Goal: Task Accomplishment & Management: Use online tool/utility

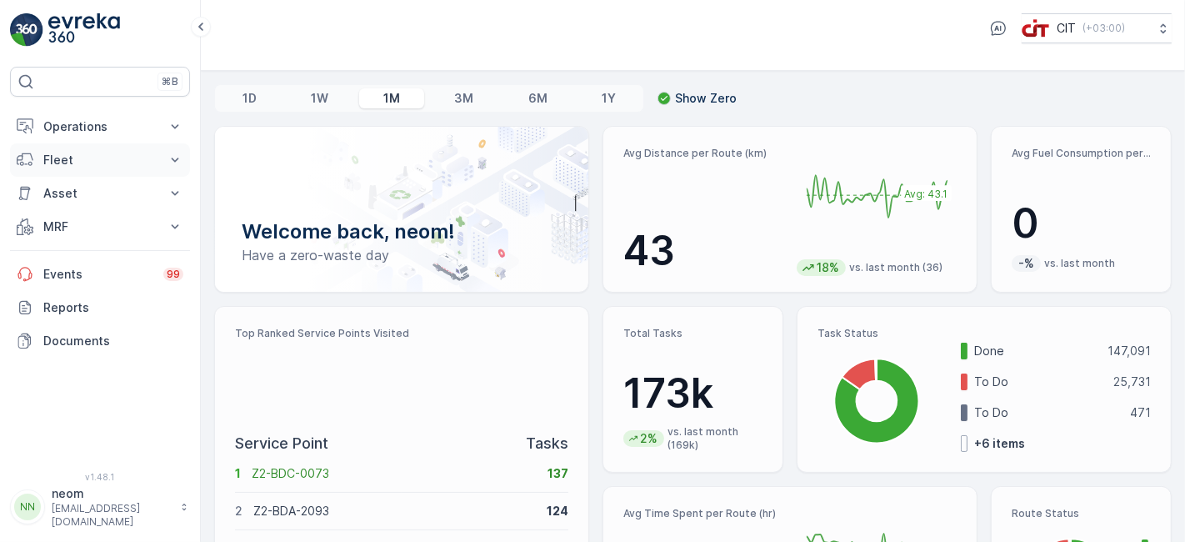
click at [82, 167] on button "Fleet" at bounding box center [100, 159] width 180 height 33
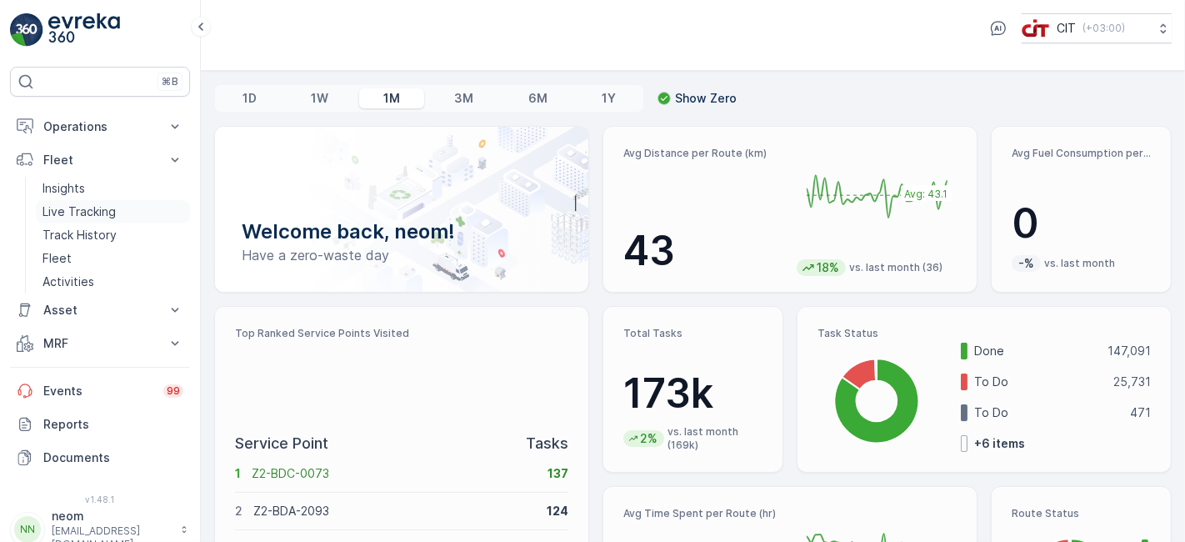
click at [78, 206] on p "Live Tracking" at bounding box center [78, 211] width 73 height 17
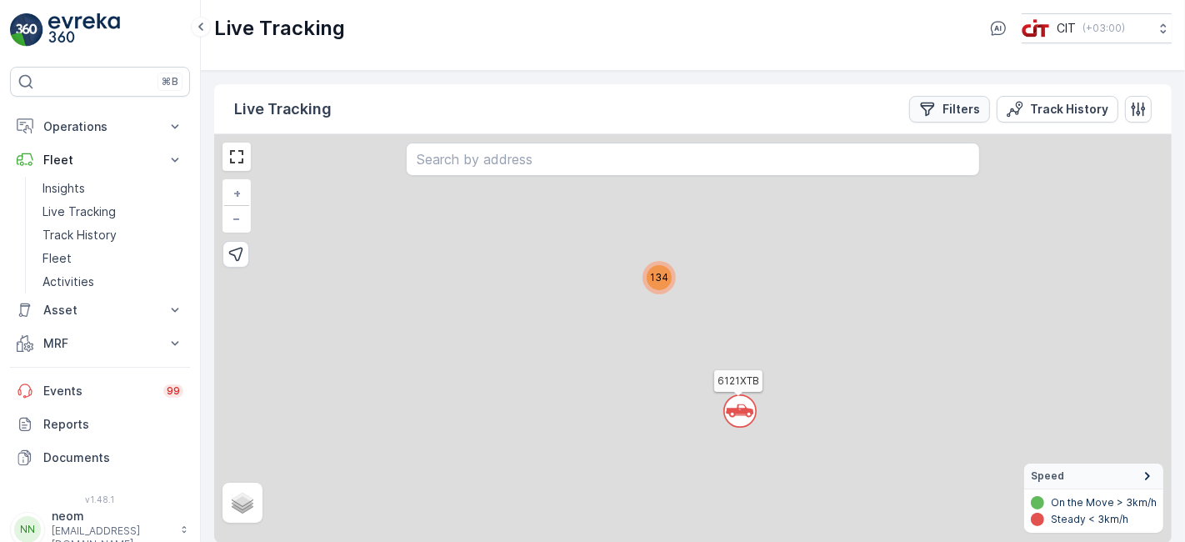
click at [948, 102] on p "Filters" at bounding box center [960, 109] width 37 height 17
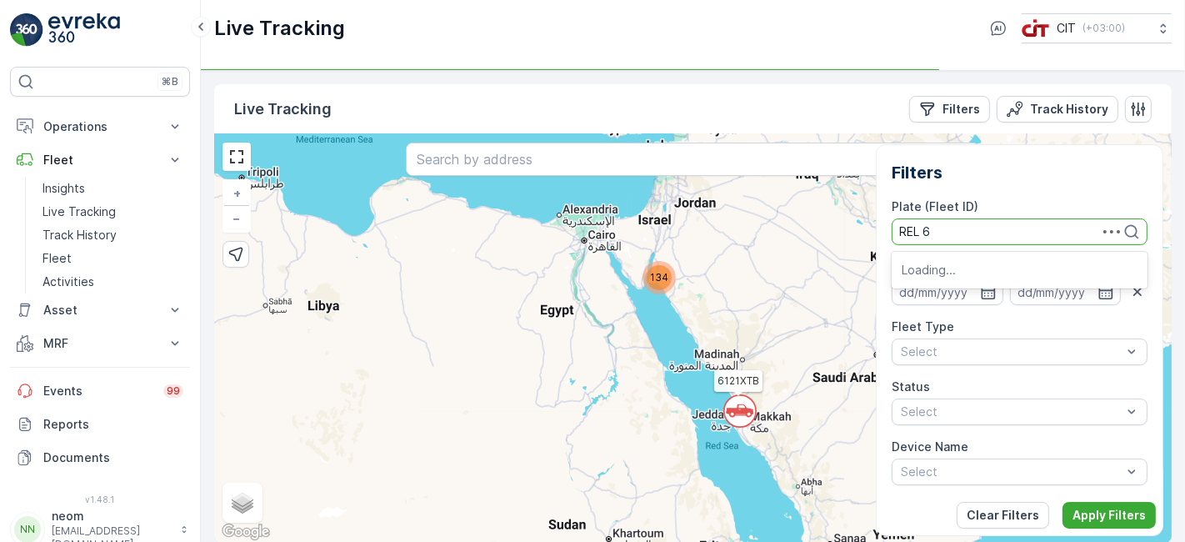
type input "REL 6"
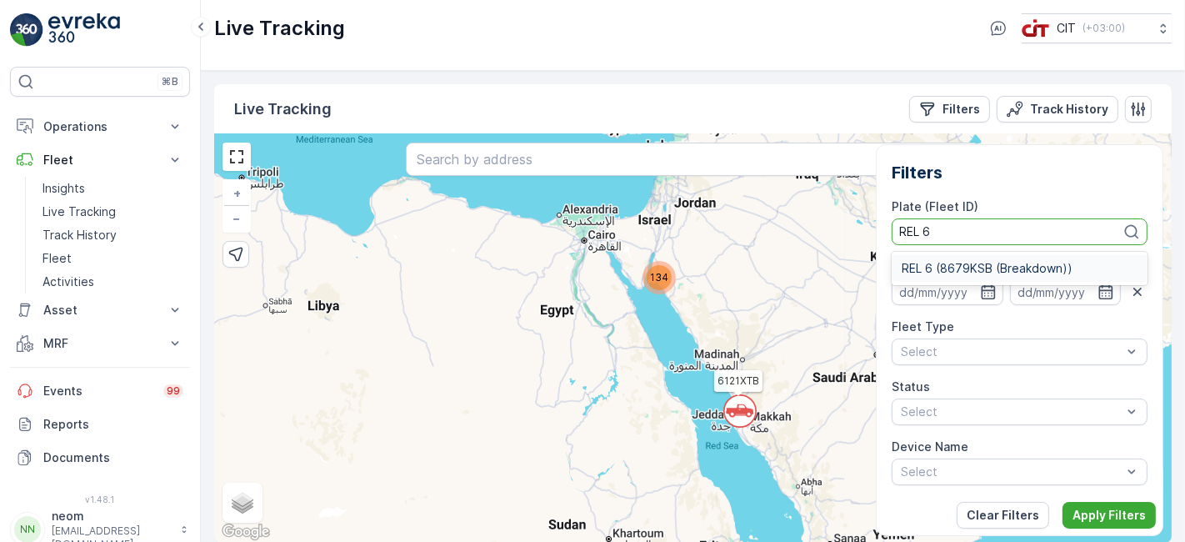
click at [1016, 262] on span "REL 6 (8679KSB (Breakdown))" at bounding box center [987, 268] width 171 height 13
click at [1066, 487] on p "Apply Filters" at bounding box center [1108, 515] width 73 height 17
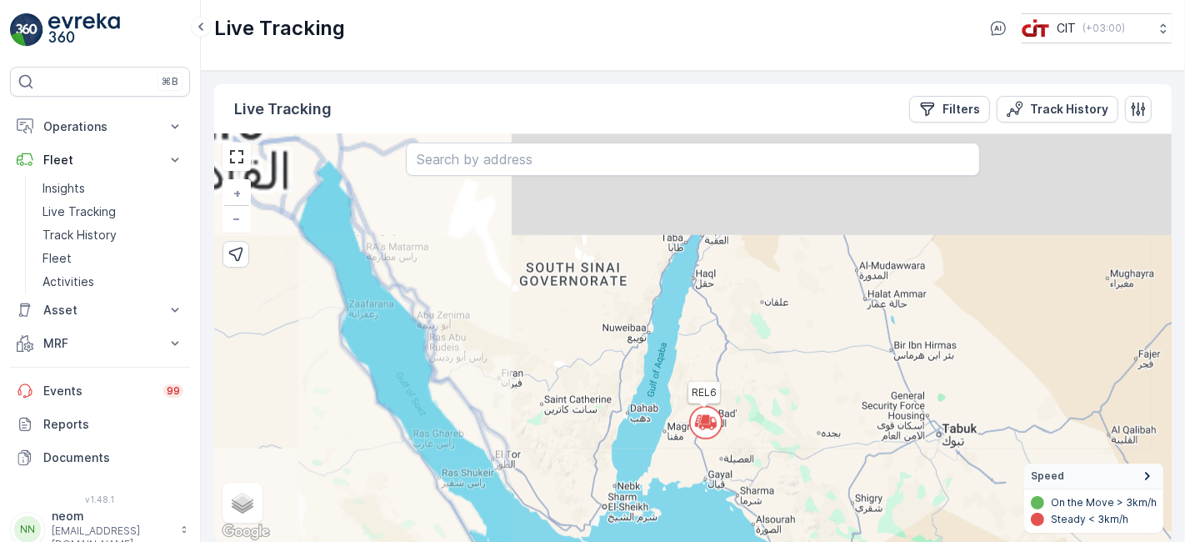
drag, startPoint x: 829, startPoint y: 256, endPoint x: 812, endPoint y: 470, distance: 214.9
click at [819, 477] on div "REL6 + − Satellite Roadmap Terrain Hybrid Leaflet Keyboard shortcuts Map Data M…" at bounding box center [692, 338] width 957 height 408
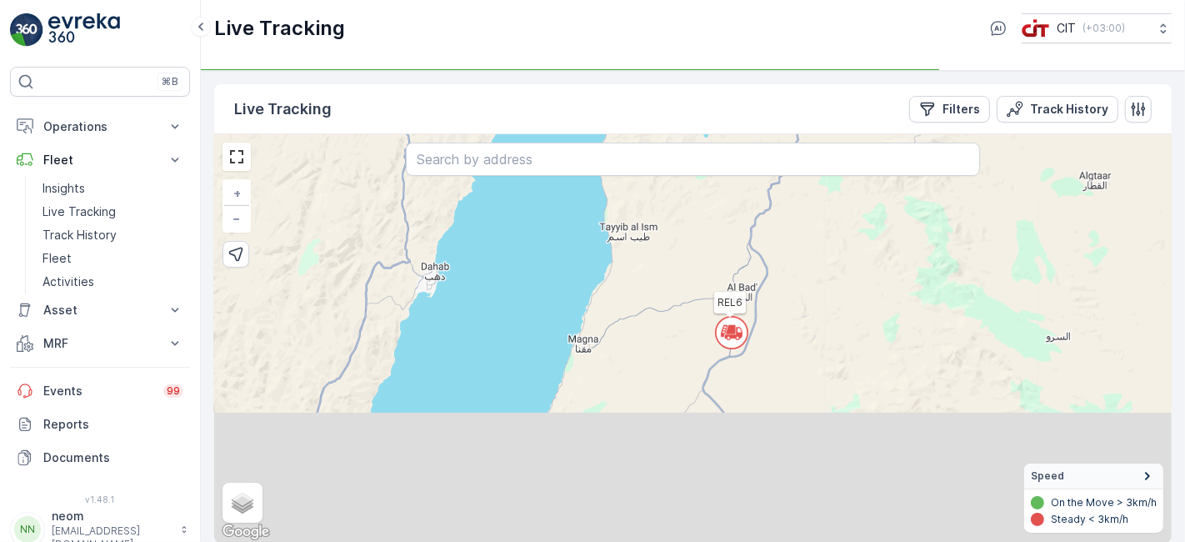
drag, startPoint x: 703, startPoint y: 476, endPoint x: 772, endPoint y: 312, distance: 177.8
click at [772, 312] on div "REL6 + − Satellite Roadmap Terrain Hybrid Leaflet Keyboard shortcuts Map Data M…" at bounding box center [692, 338] width 957 height 408
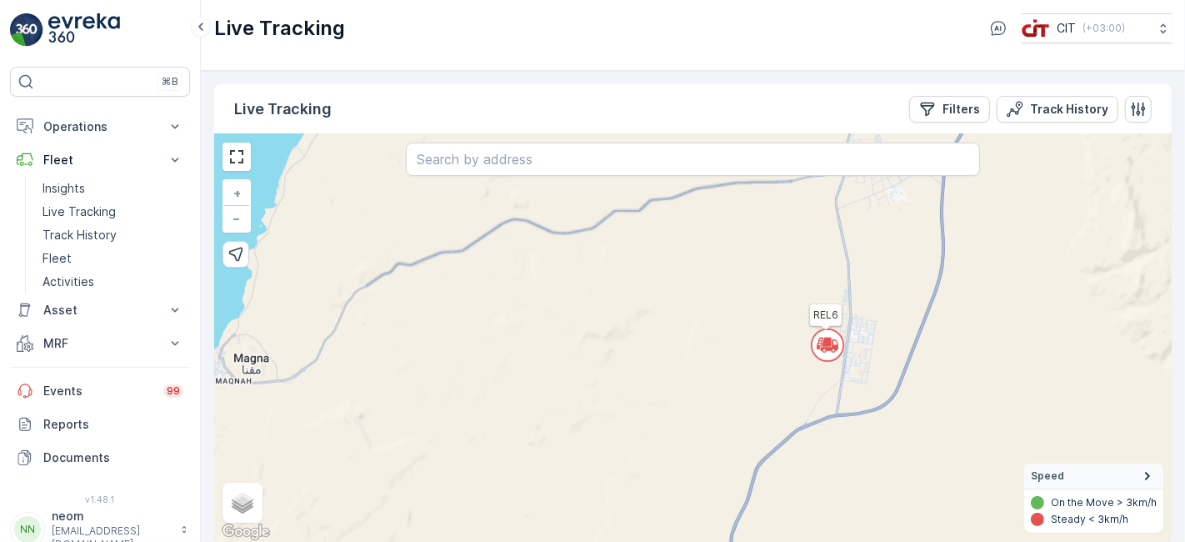
drag, startPoint x: 890, startPoint y: 281, endPoint x: 847, endPoint y: 395, distance: 122.1
click at [847, 395] on div "REL6 + − Satellite Roadmap Terrain Hybrid Leaflet Keyboard shortcuts Map Data M…" at bounding box center [692, 338] width 957 height 408
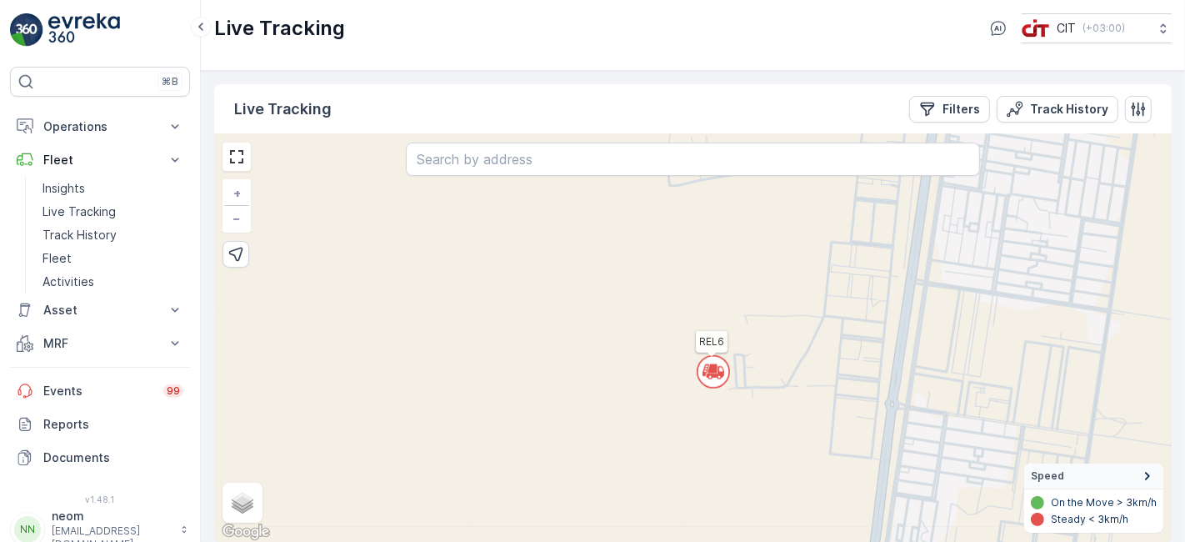
click at [721, 372] on icon at bounding box center [720, 370] width 5 height 7
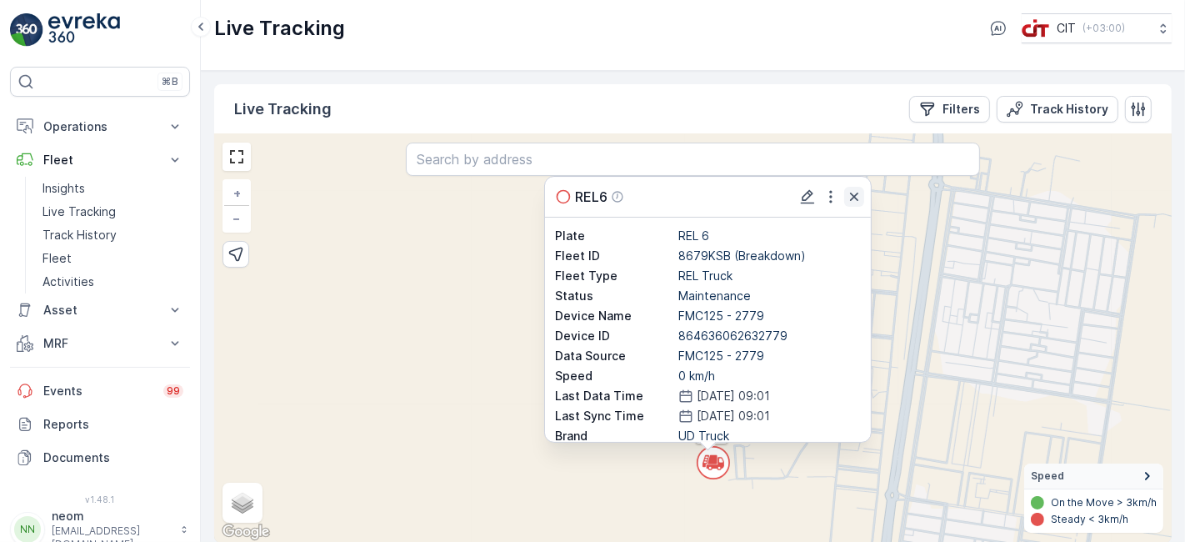
click at [852, 201] on icon "button" at bounding box center [854, 196] width 17 height 17
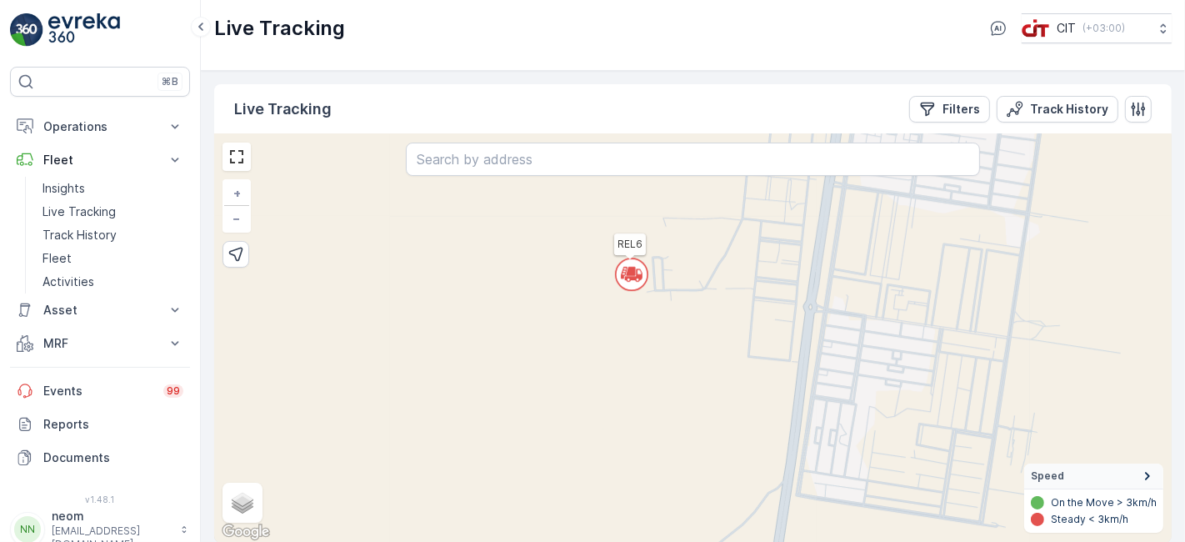
drag, startPoint x: 728, startPoint y: 484, endPoint x: 647, endPoint y: 296, distance: 205.3
click at [647, 296] on div "REL6 + − Satellite Roadmap Terrain Hybrid Leaflet Keyboard shortcuts Map Data M…" at bounding box center [692, 338] width 957 height 408
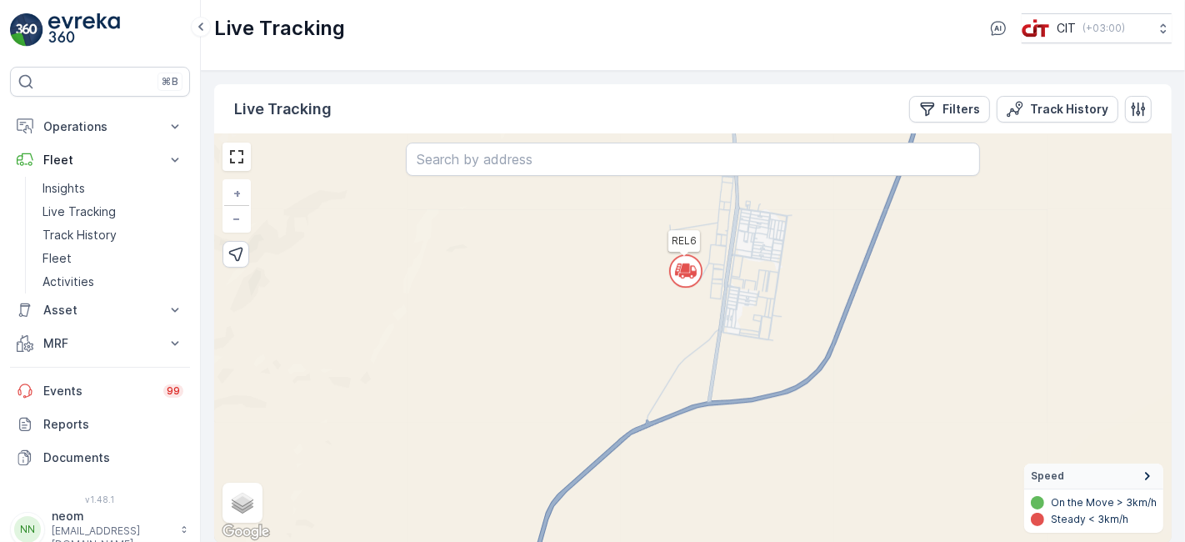
click at [82, 20] on img at bounding box center [84, 29] width 72 height 33
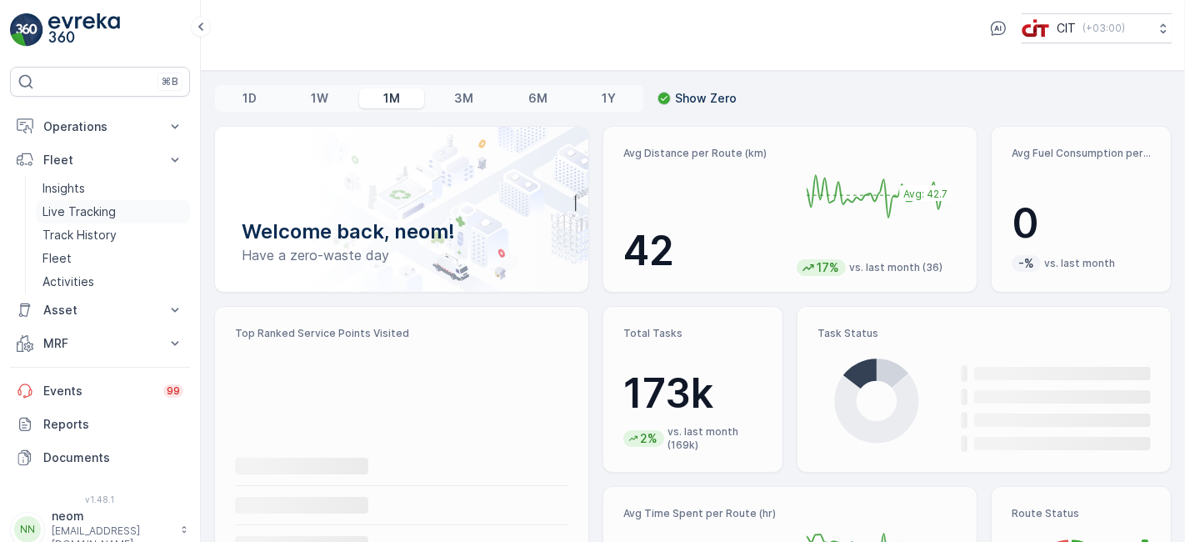
click at [79, 212] on p "Live Tracking" at bounding box center [78, 211] width 73 height 17
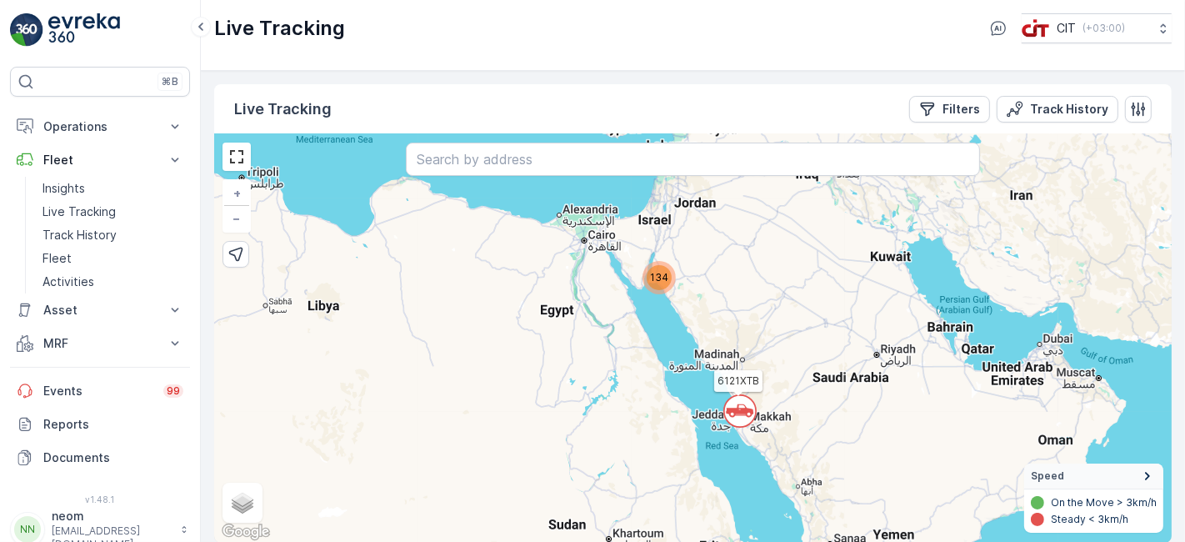
click at [657, 285] on div "134" at bounding box center [659, 277] width 25 height 25
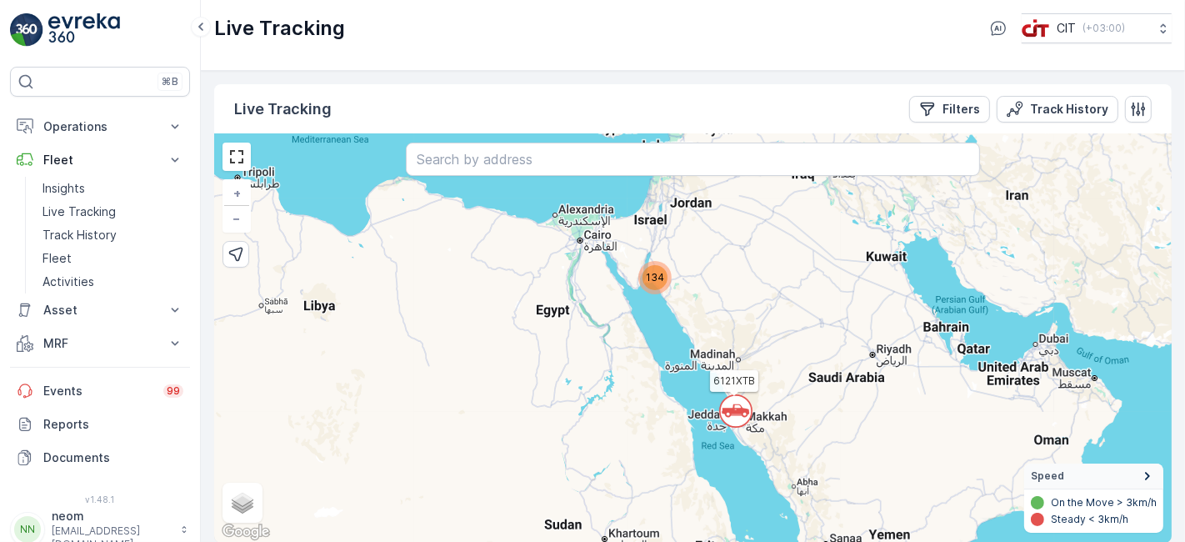
click at [652, 272] on span "134" at bounding box center [655, 277] width 18 height 12
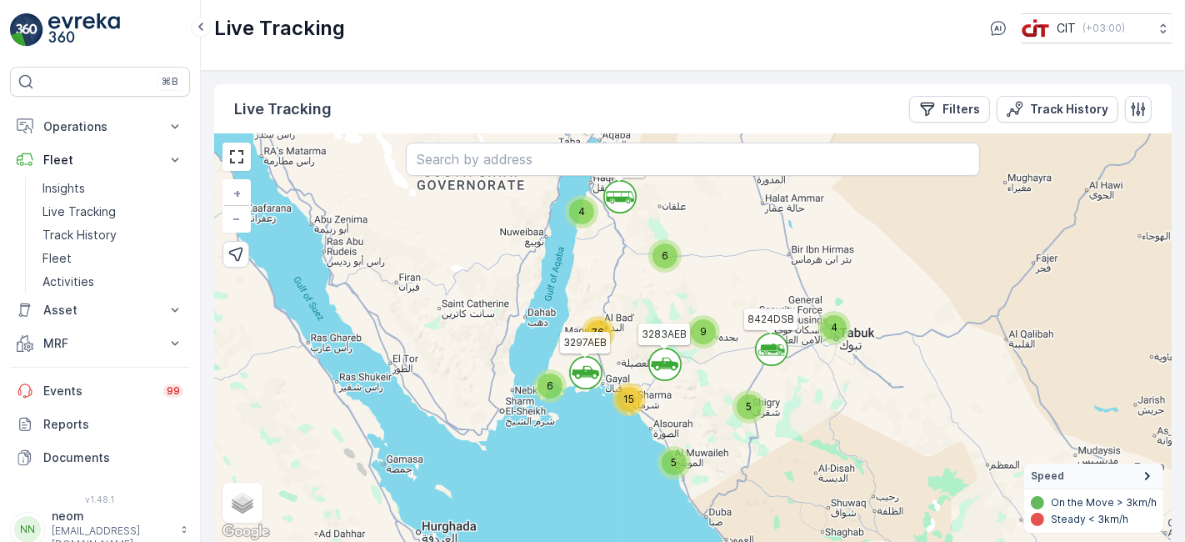
click at [680, 473] on div "5" at bounding box center [673, 462] width 33 height 33
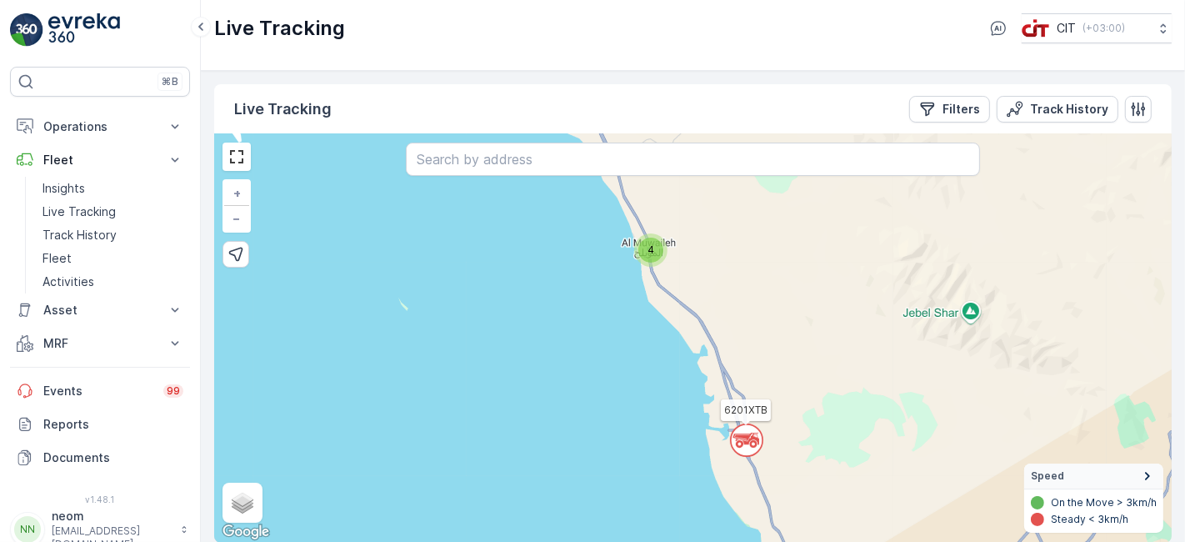
click at [655, 258] on div "4" at bounding box center [650, 249] width 25 height 25
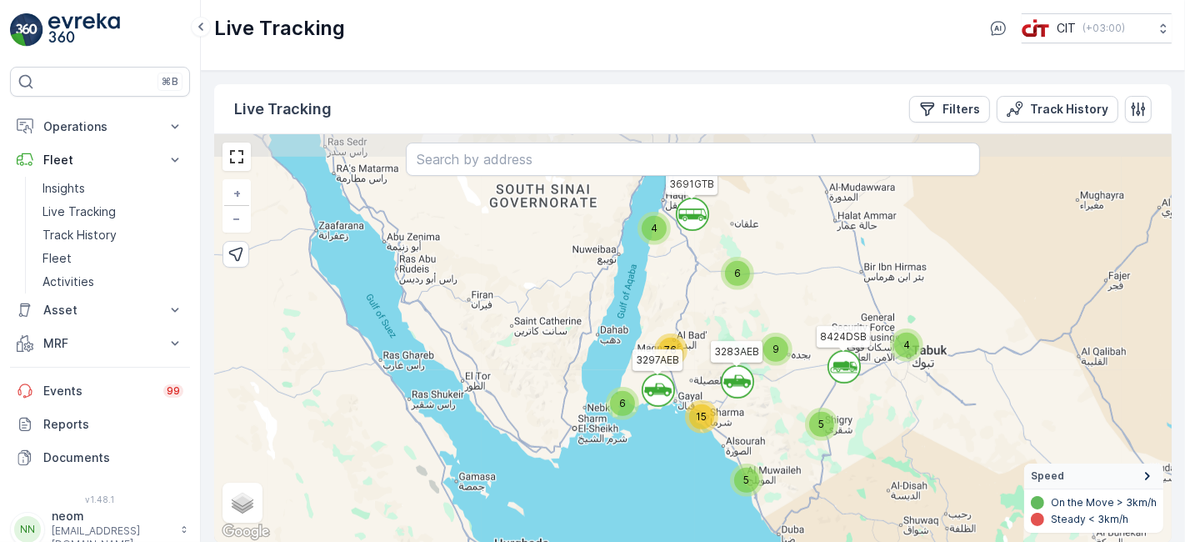
drag, startPoint x: 722, startPoint y: 270, endPoint x: 746, endPoint y: 422, distance: 154.3
click at [746, 422] on div "` ` ` ` 4 6 5 4 6 5 9 15 76 3691GTB 6121XTB 3283AEB 3297AEB 8424DSB + − Satelli…" at bounding box center [692, 338] width 957 height 408
click at [777, 341] on div "9" at bounding box center [775, 349] width 25 height 25
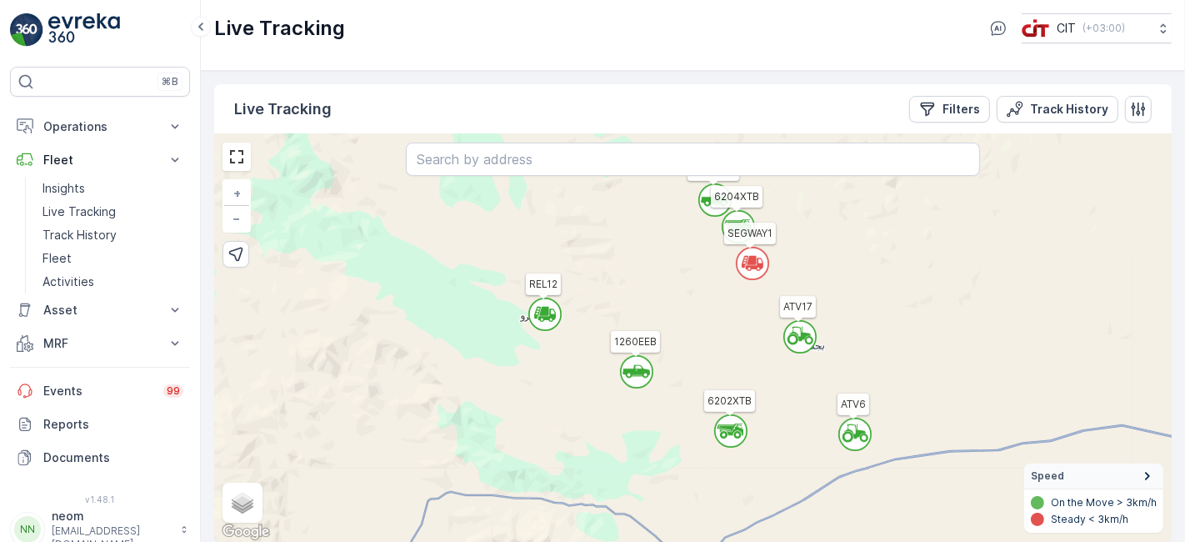
drag, startPoint x: 617, startPoint y: 332, endPoint x: 620, endPoint y: 262, distance: 70.0
click at [620, 262] on div "` ` ` ` ` ` ` ` 2 4 5 ` ` ` ` 3 ` ` ` ` 4 ` ` ` ` ` ` ` 2 ` 2 ` 2 ` ` 5 ` ` ` `…" at bounding box center [692, 338] width 957 height 408
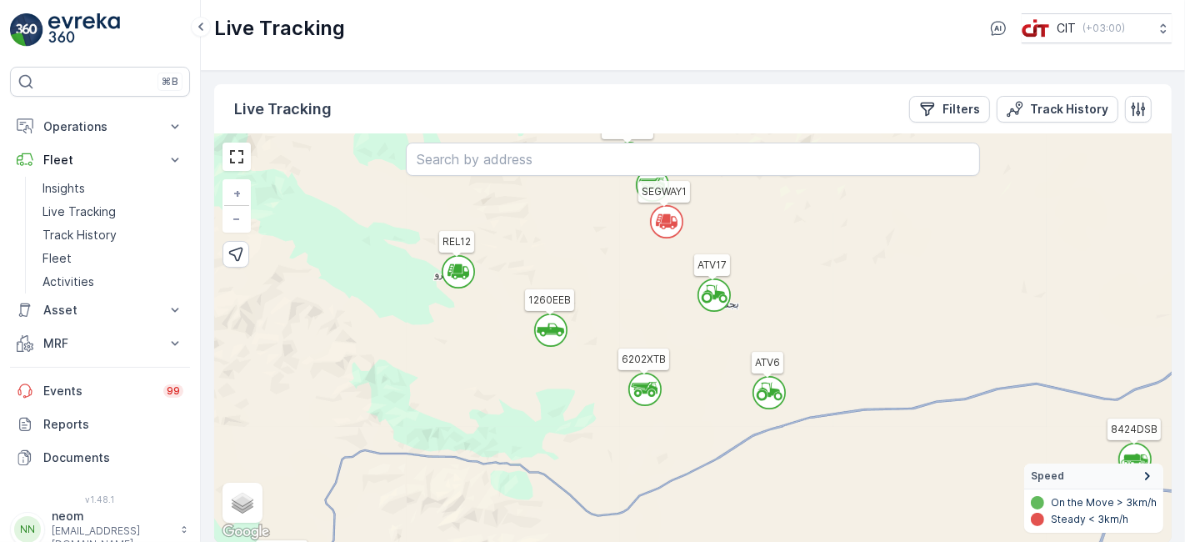
drag, startPoint x: 656, startPoint y: 284, endPoint x: 569, endPoint y: 242, distance: 96.2
click at [569, 242] on div "` ` ` ` ` ` ` ` ` ` ` ` ` ` 3 5 2 ` ` ` ` ` ` ` ` ` ` ` ` ` 2 ` 4 ` 5 4 ` ` 2 `…" at bounding box center [692, 338] width 957 height 408
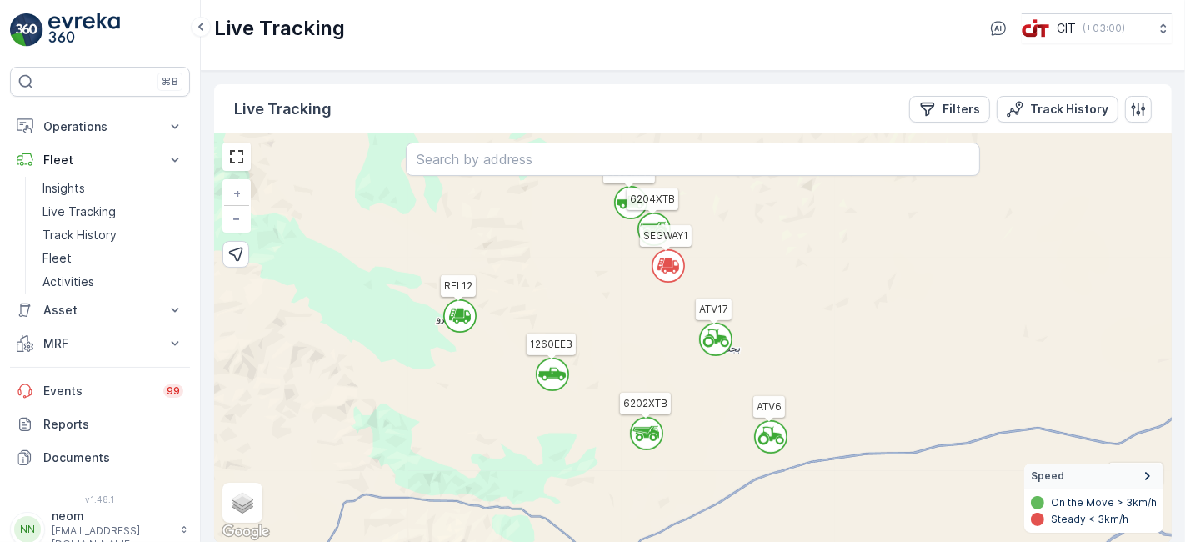
drag, startPoint x: 569, startPoint y: 242, endPoint x: 571, endPoint y: 287, distance: 44.2
click at [571, 287] on div "` ` ` ` ` ` ` ` ` ` ` ` ` ` 3 5 2 ` ` ` ` ` ` ` ` ` ` ` ` ` 2 ` 4 ` 5 4 ` ` 2 `…" at bounding box center [692, 338] width 957 height 408
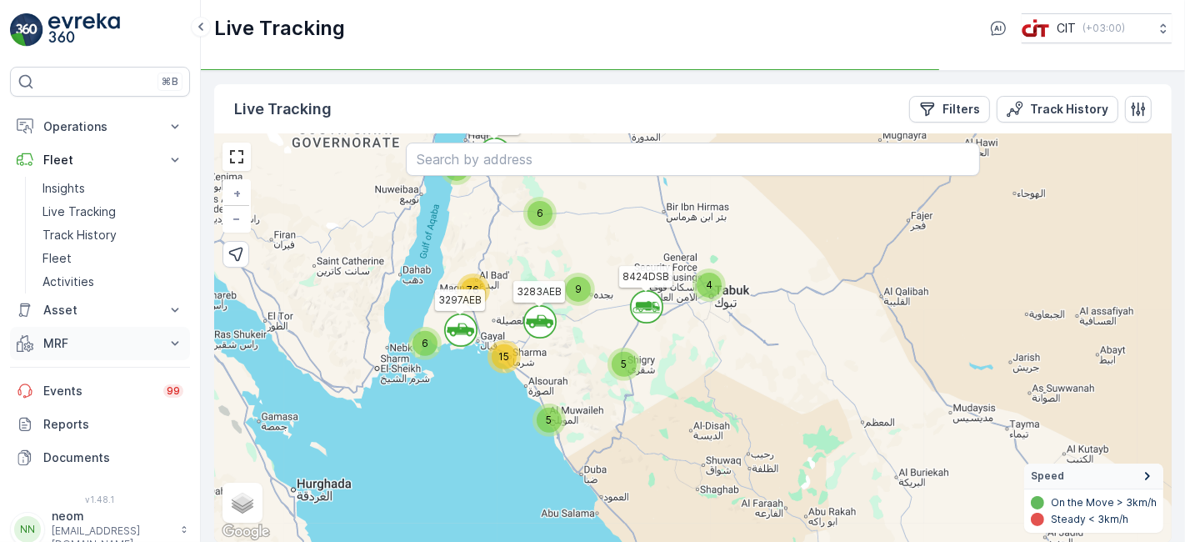
click at [62, 343] on p "MRF" at bounding box center [99, 343] width 113 height 17
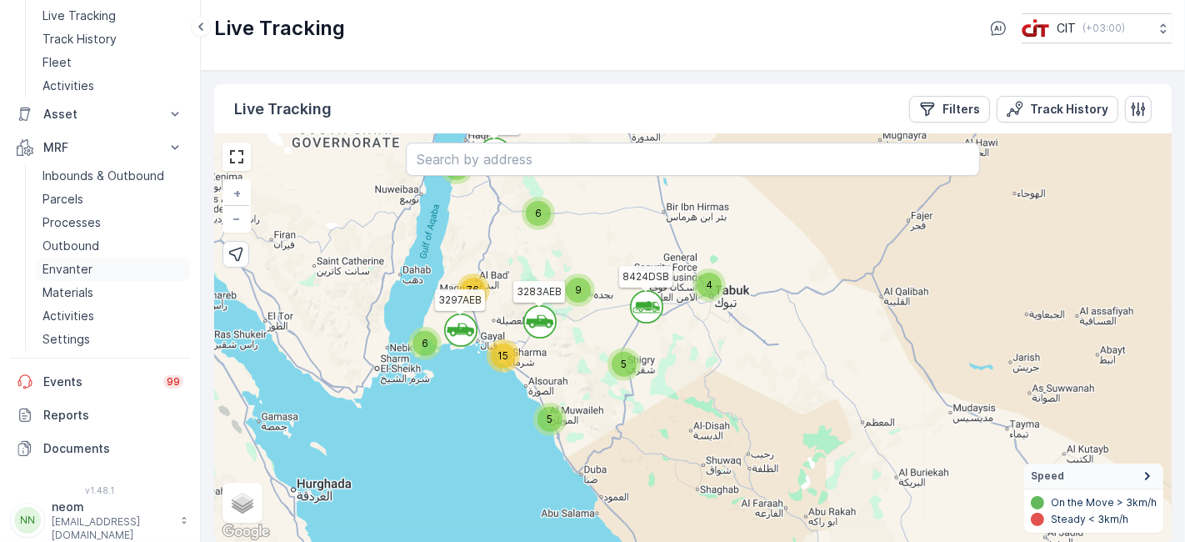
scroll to position [198, 0]
click at [123, 103] on p "Asset" at bounding box center [99, 111] width 113 height 17
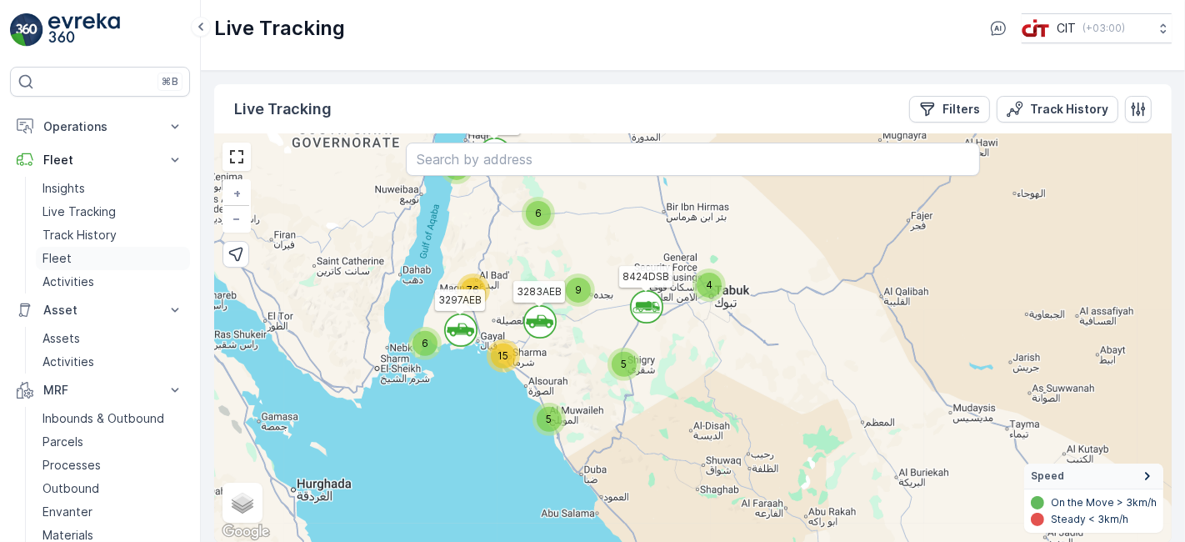
scroll to position [245, 0]
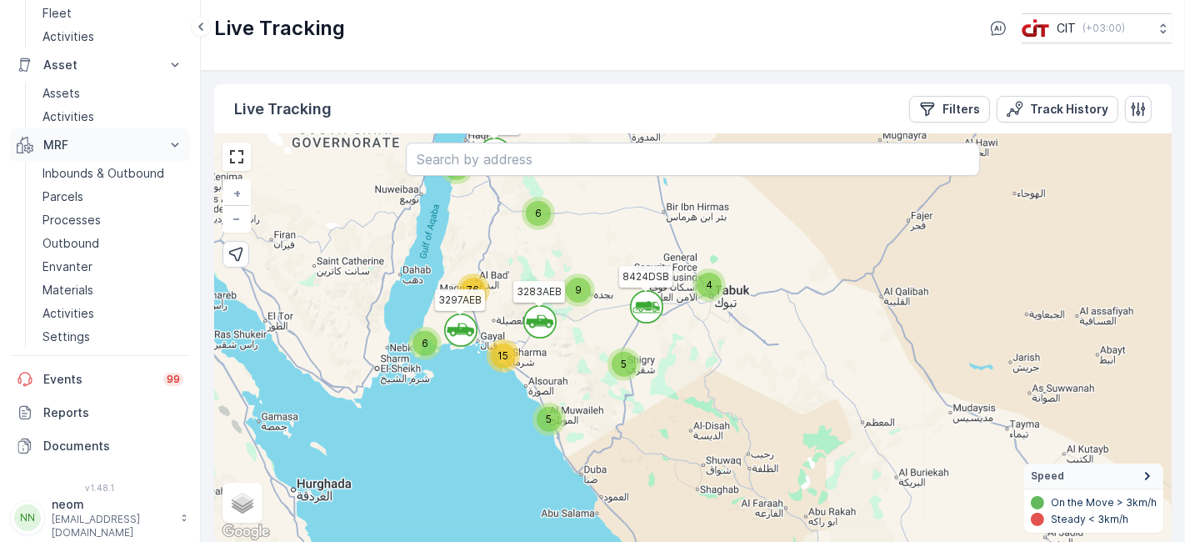
click at [92, 145] on p "MRF" at bounding box center [99, 145] width 113 height 17
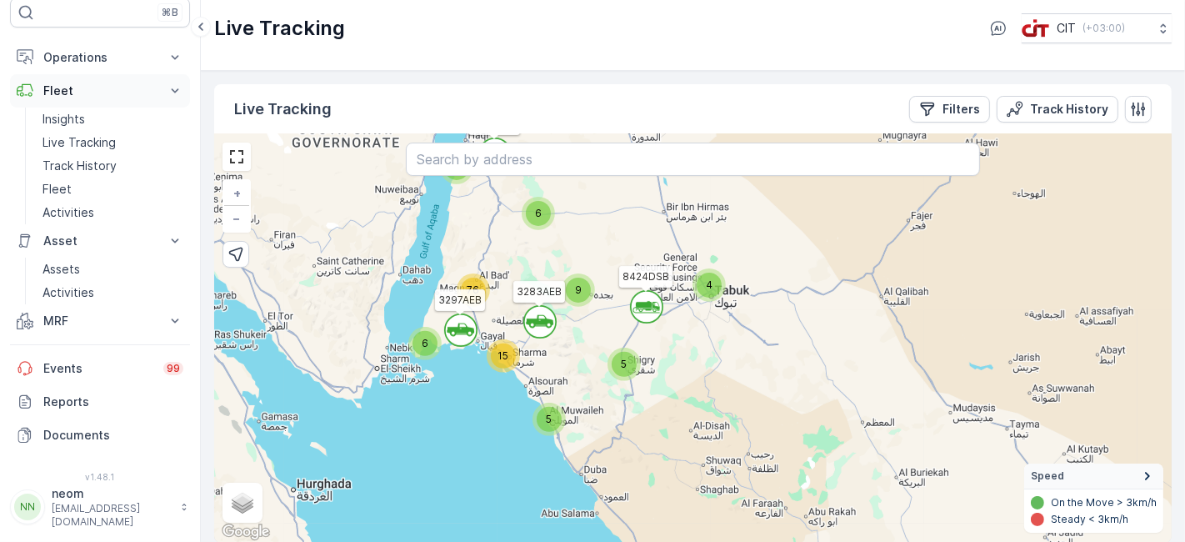
scroll to position [59, 0]
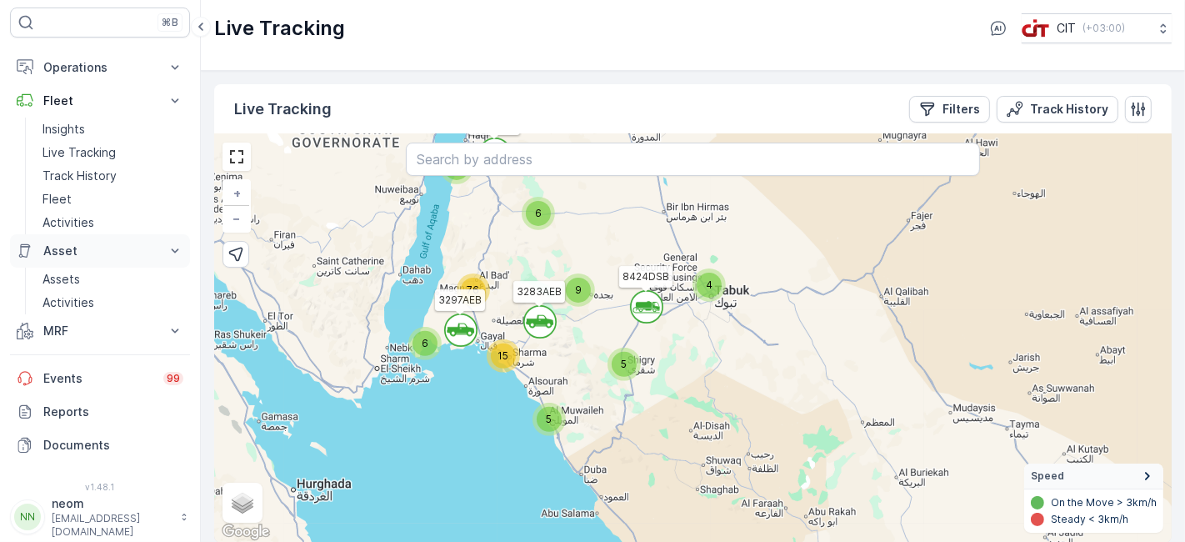
click at [129, 246] on p "Asset" at bounding box center [99, 250] width 113 height 17
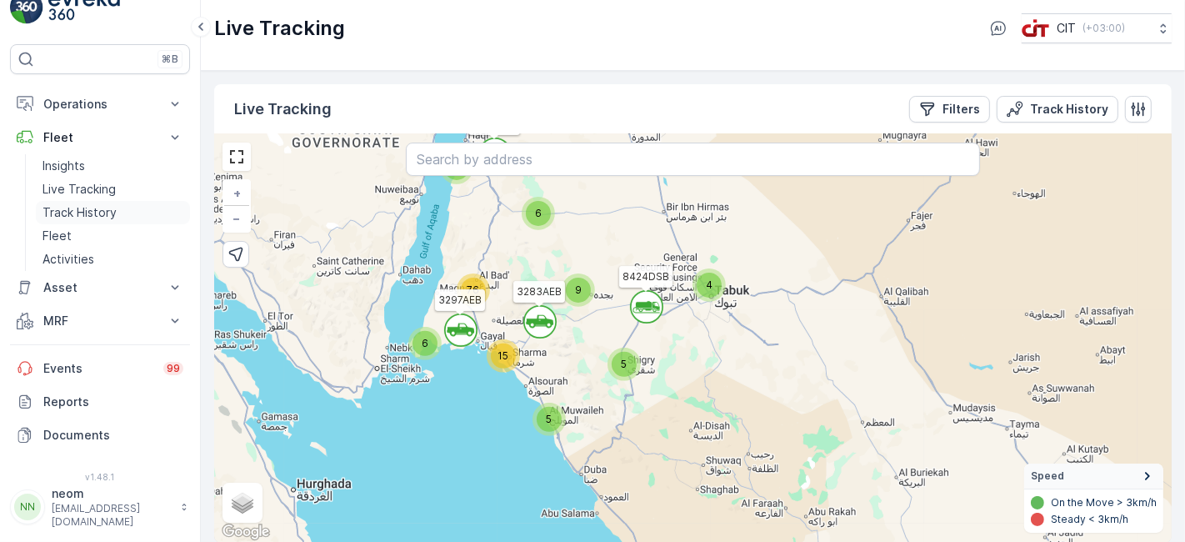
scroll to position [12, 0]
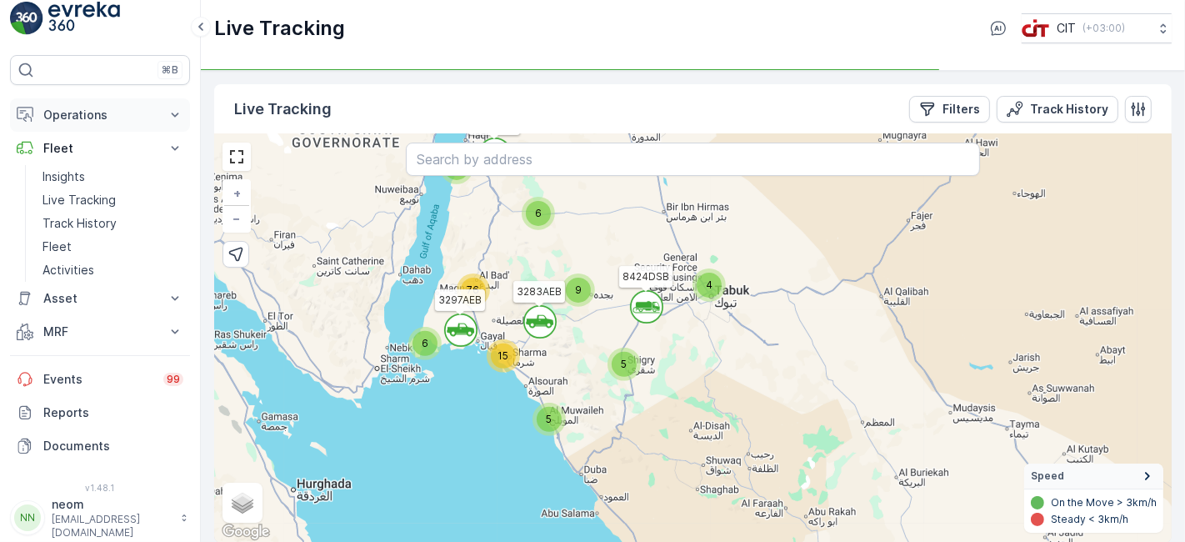
click at [142, 132] on button "Fleet" at bounding box center [100, 148] width 180 height 33
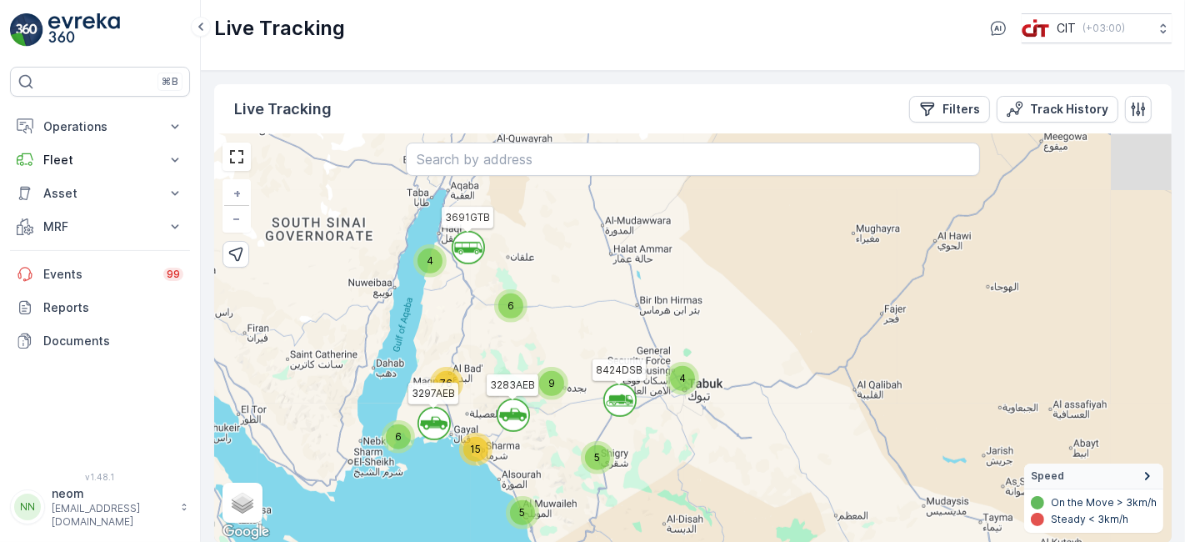
drag, startPoint x: 801, startPoint y: 329, endPoint x: 767, endPoint y: 428, distance: 104.9
click at [767, 428] on div "` ` 4 ` 4 5 6 ` 9 5 15 76 6 3691GTB 6121XTB 3283AEB 3297AEB 8424DSB + − Satelli…" at bounding box center [692, 338] width 957 height 408
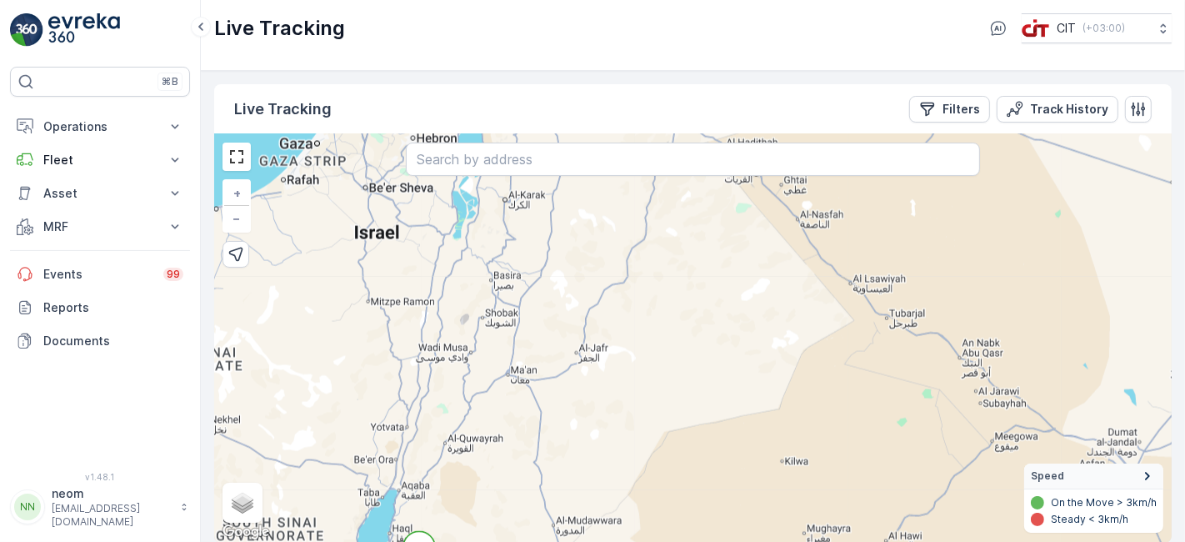
drag, startPoint x: 904, startPoint y: 287, endPoint x: 862, endPoint y: 582, distance: 298.7
click at [862, 487] on html "⌘B Operations Insights CO₂e Analysis Report CIT Dashboard Planning Routes & Tas…" at bounding box center [592, 271] width 1185 height 542
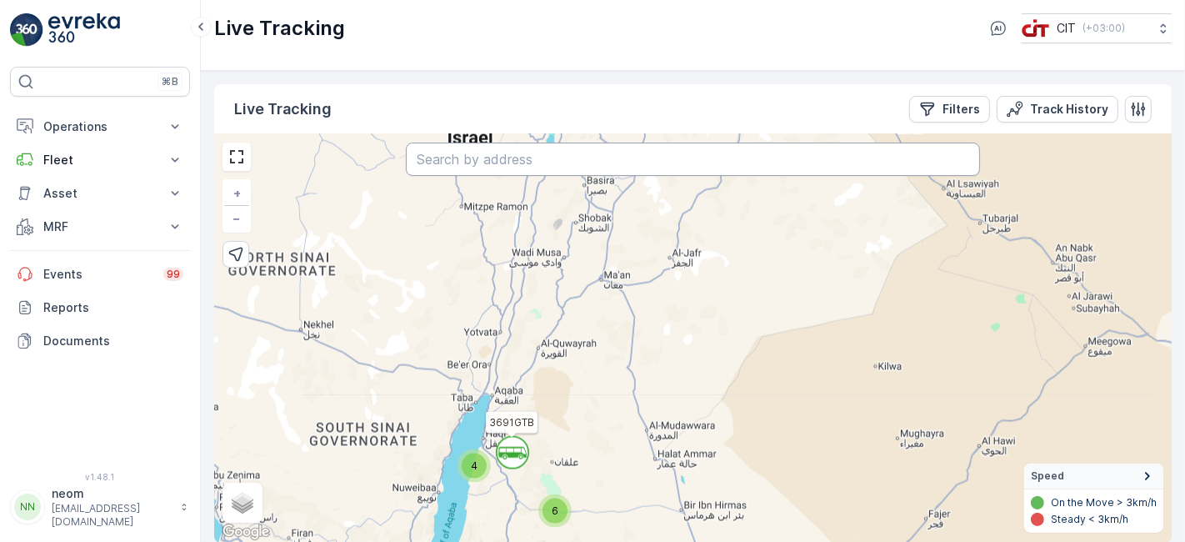
drag, startPoint x: 746, startPoint y: 277, endPoint x: 842, endPoint y: 147, distance: 161.5
click at [842, 147] on div "` ` 4 ` 4 5 6 ` 9 5 15 76 6 3691GTB 6121XTB 3283AEB 3297AEB 8424DSB + − Satelli…" at bounding box center [692, 338] width 957 height 408
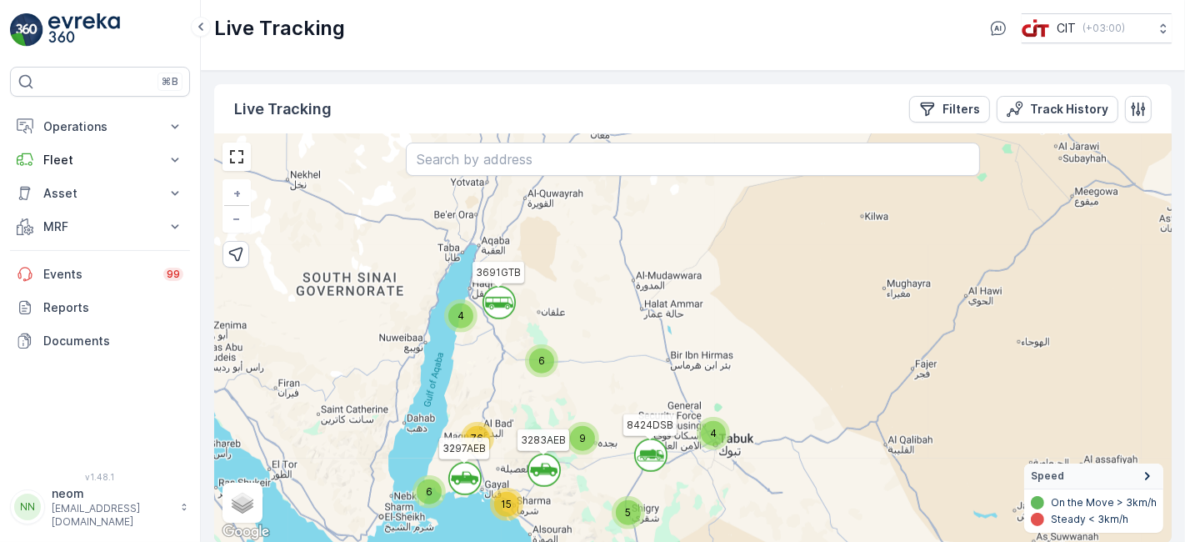
drag, startPoint x: 785, startPoint y: 387, endPoint x: 772, endPoint y: 237, distance: 151.4
click at [772, 237] on div "` ` 4 ` 4 5 6 ` 9 5 15 76 6 3691GTB 6121XTB 3283AEB 3297AEB 8424DSB + − Satelli…" at bounding box center [692, 338] width 957 height 408
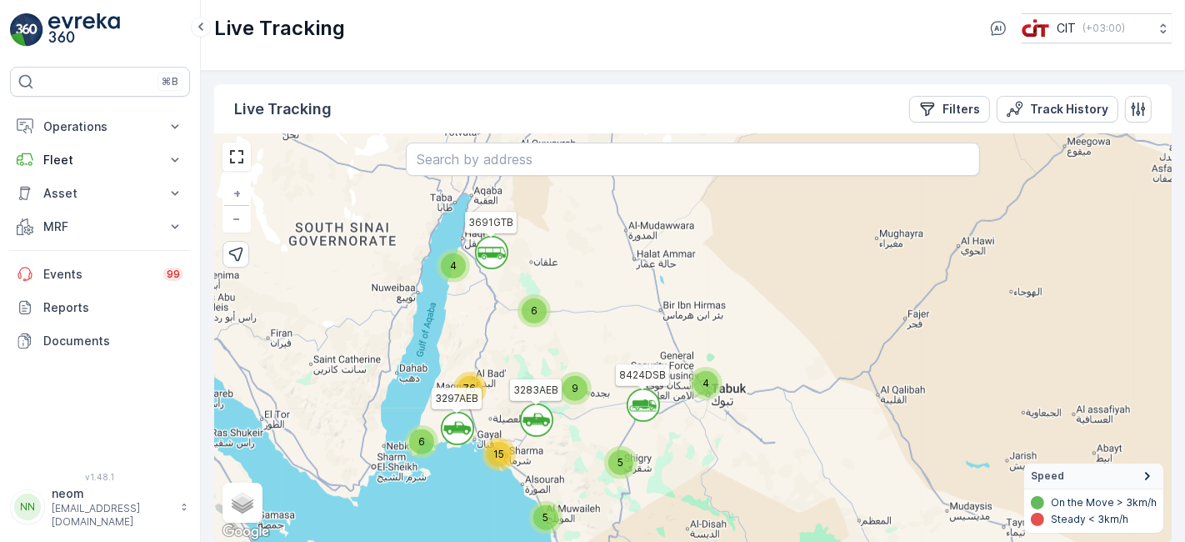
drag, startPoint x: 589, startPoint y: 392, endPoint x: 582, endPoint y: 343, distance: 48.9
click at [582, 343] on div "` ` 4 ` 4 5 6 ` 9 5 15 76 6 3691GTB 6121XTB 3283AEB 3297AEB 8424DSB + − Satelli…" at bounding box center [692, 338] width 957 height 408
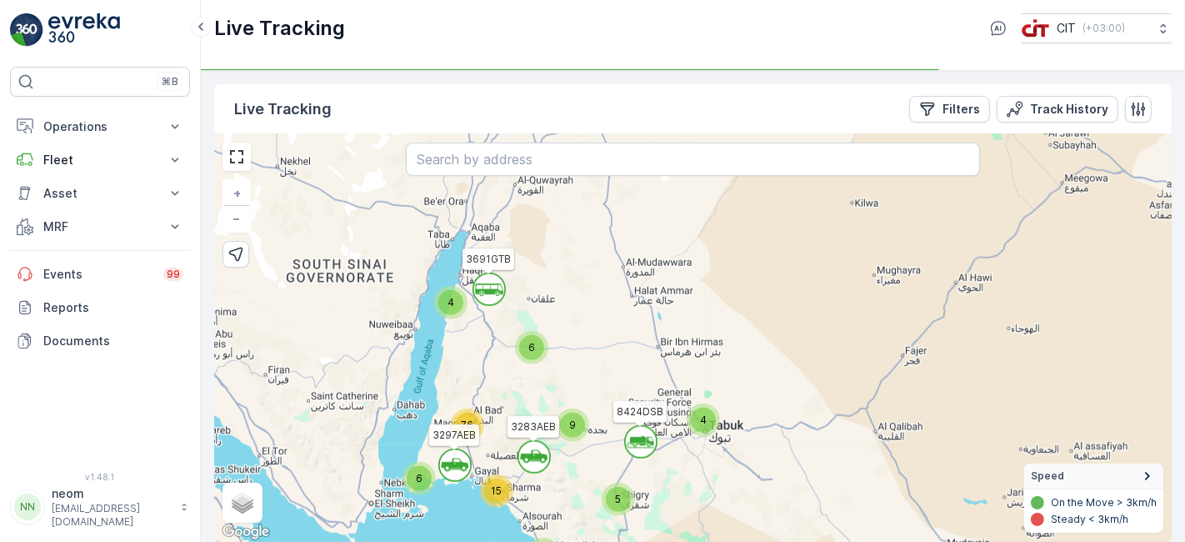
drag, startPoint x: 573, startPoint y: 288, endPoint x: 571, endPoint y: 325, distance: 36.7
click at [571, 325] on div "` ` 4 ` 4 5 6 ` 9 5 15 76 6 3691GTB 6121XTB 3283AEB 3297AEB 8424DSB + − Satelli…" at bounding box center [692, 338] width 957 height 408
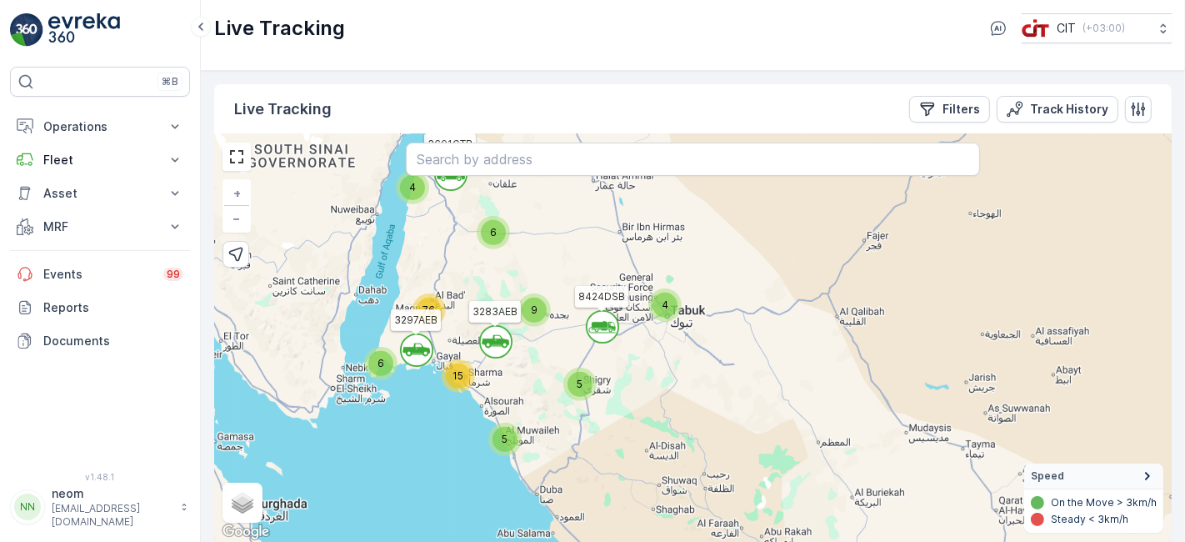
drag, startPoint x: 746, startPoint y: 488, endPoint x: 707, endPoint y: 370, distance: 124.6
click at [707, 370] on div "` ` 4 ` 4 5 6 ` 9 5 15 76 6 3691GTB 6121XTB 3283AEB 3297AEB 8424DSB + − Satelli…" at bounding box center [692, 338] width 957 height 408
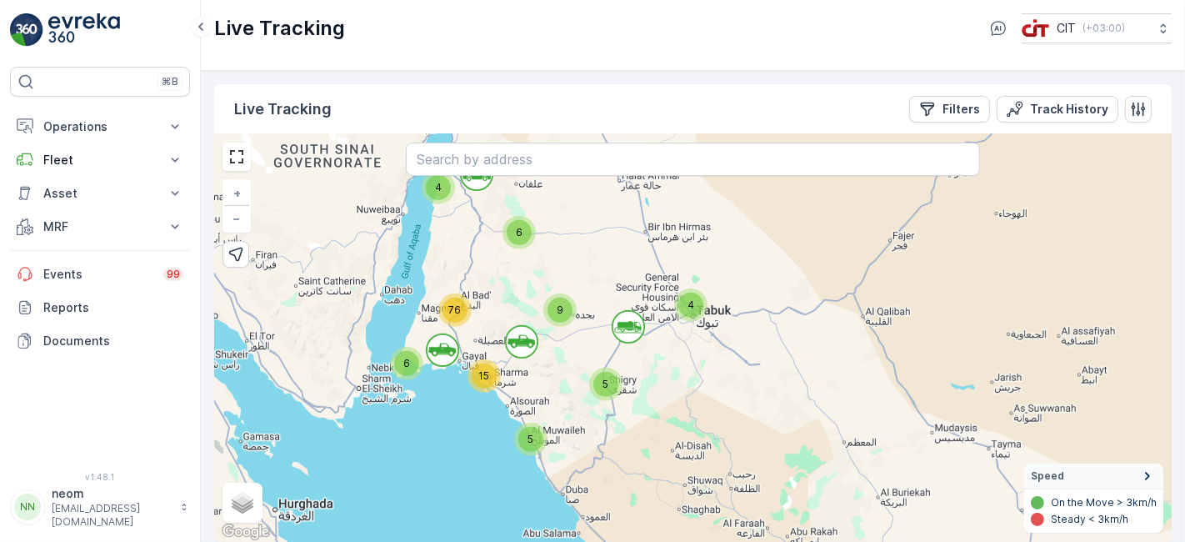
drag, startPoint x: 685, startPoint y: 429, endPoint x: 712, endPoint y: 432, distance: 26.8
click at [712, 432] on div "` ` 4 ` 4 5 6 ` 9 5 15 76 6 3691GTB 6121XTB 3283AEB 3297AEB 8424DSB + − Satelli…" at bounding box center [692, 338] width 957 height 408
